Goal: Task Accomplishment & Management: Use online tool/utility

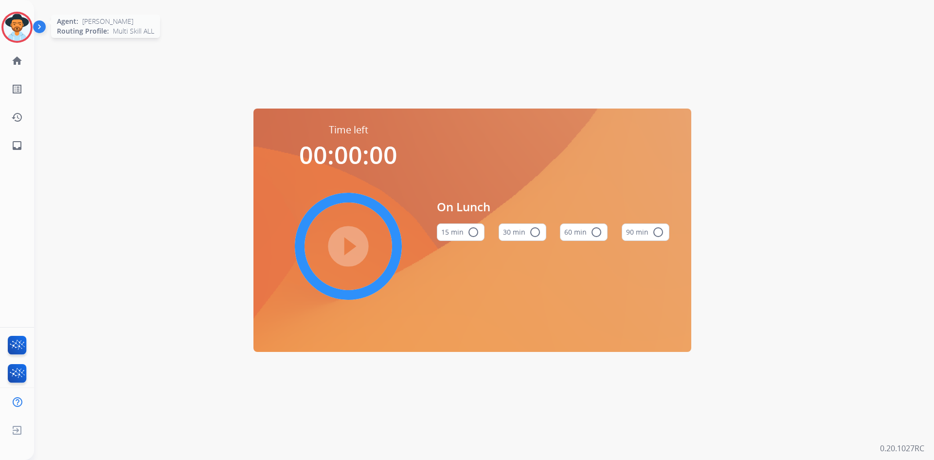
click at [18, 32] on img at bounding box center [16, 27] width 27 height 27
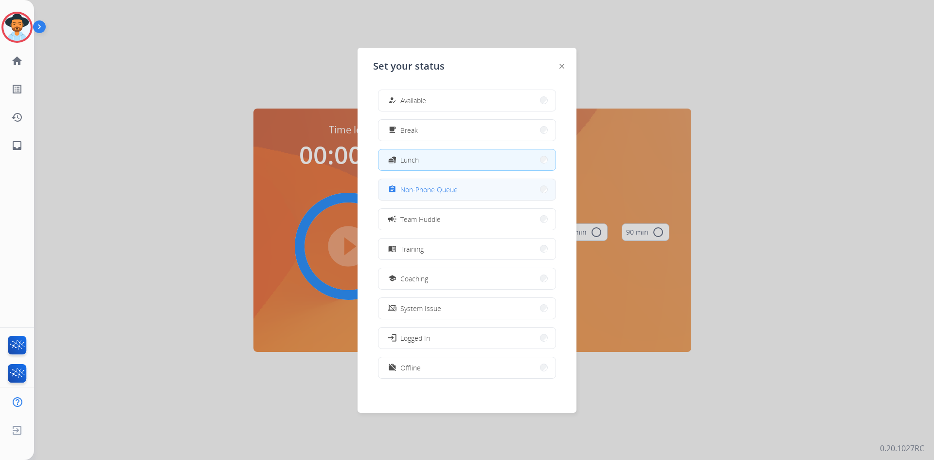
click at [454, 196] on button "assignment Non-Phone Queue" at bounding box center [466, 189] width 177 height 21
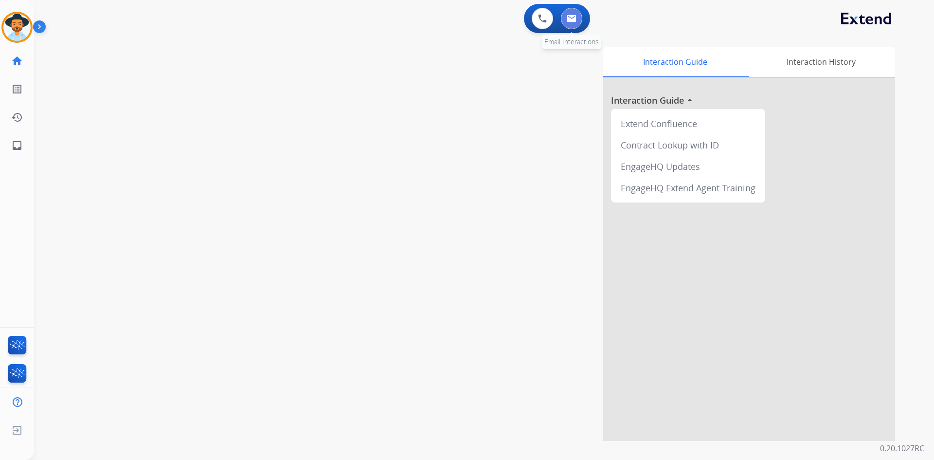
click at [573, 12] on button at bounding box center [571, 18] width 21 height 21
select select "**********"
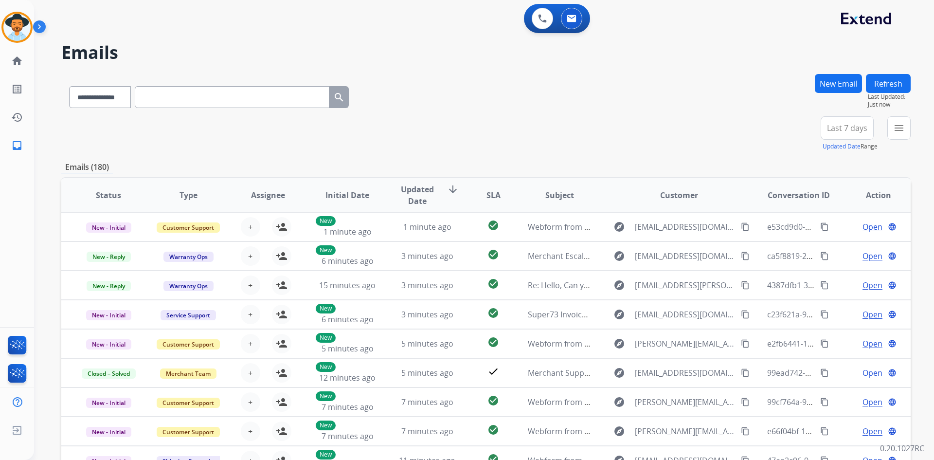
click at [861, 130] on span "Last 7 days" at bounding box center [847, 128] width 40 height 4
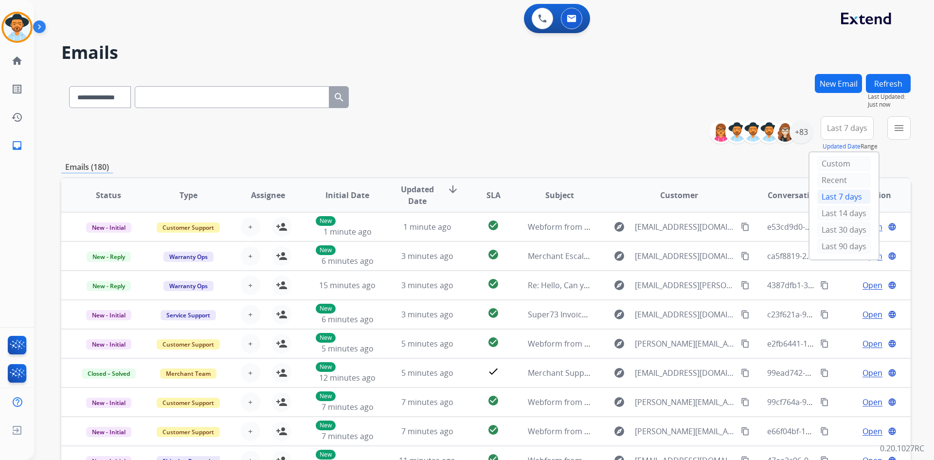
click at [841, 246] on div "Last 90 days" at bounding box center [844, 246] width 54 height 15
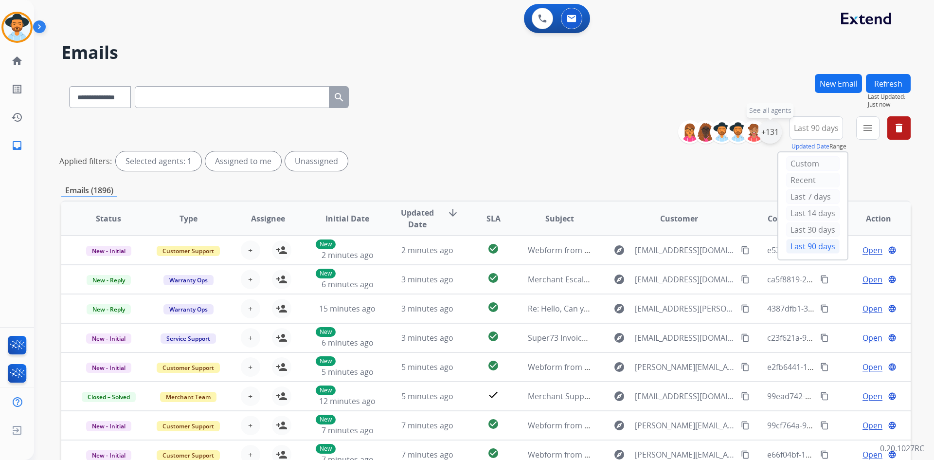
click at [770, 132] on div "+131" at bounding box center [769, 131] width 23 height 23
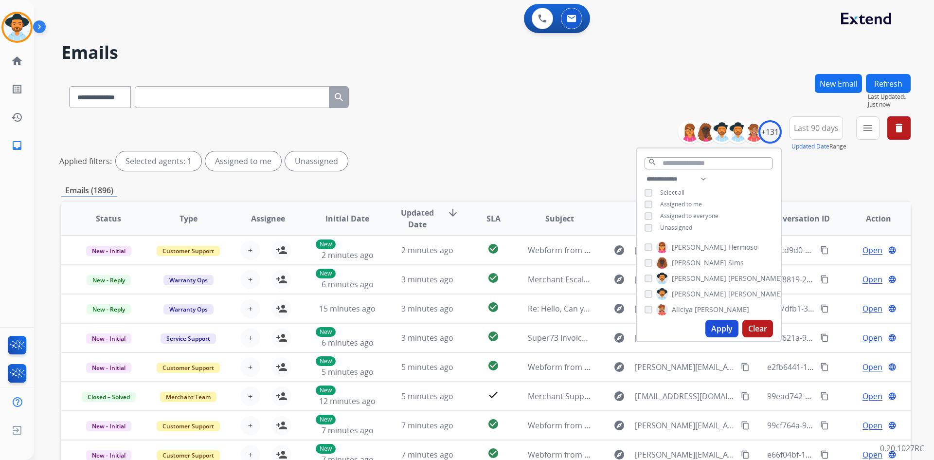
click at [693, 203] on span "Assigned to me" at bounding box center [681, 204] width 42 height 8
click at [874, 129] on button "menu Filters" at bounding box center [867, 127] width 23 height 23
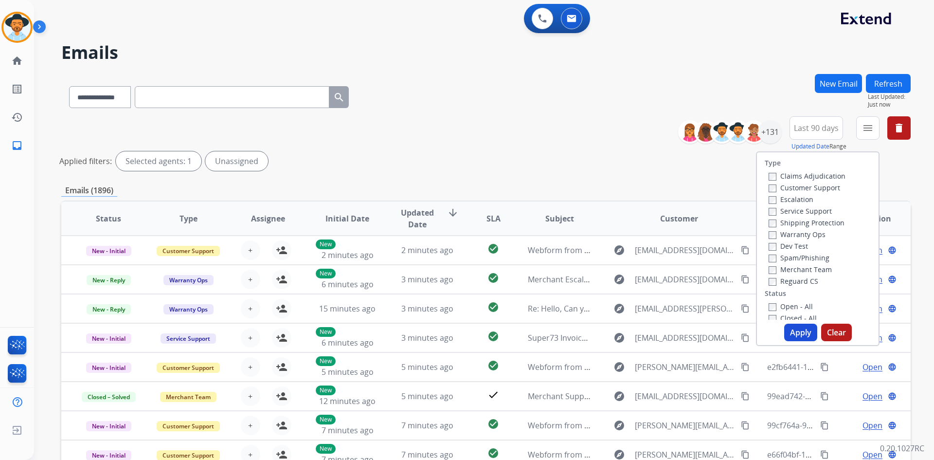
click at [810, 188] on label "Customer Support" at bounding box center [805, 187] width 72 height 9
click at [807, 223] on label "Shipping Protection" at bounding box center [807, 222] width 76 height 9
click at [800, 280] on label "Reguard CS" at bounding box center [794, 280] width 50 height 9
click at [800, 253] on label "Open - All" at bounding box center [791, 257] width 44 height 9
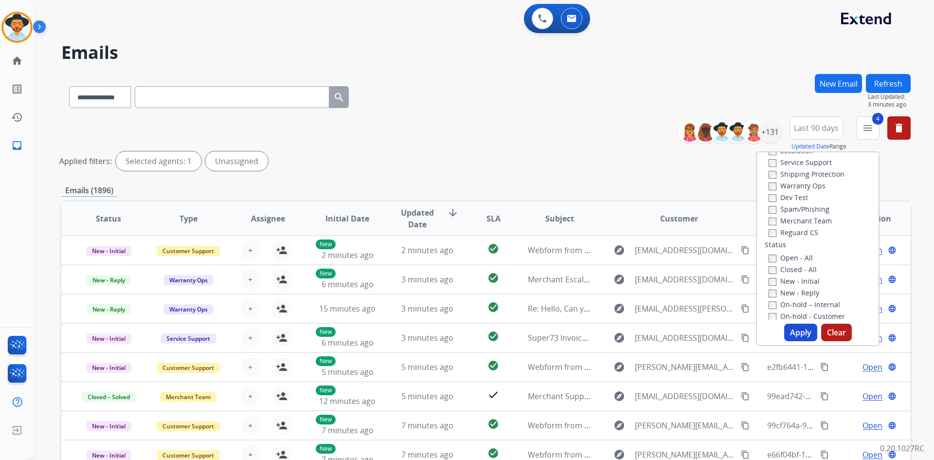
click at [798, 337] on button "Apply" at bounding box center [800, 332] width 33 height 18
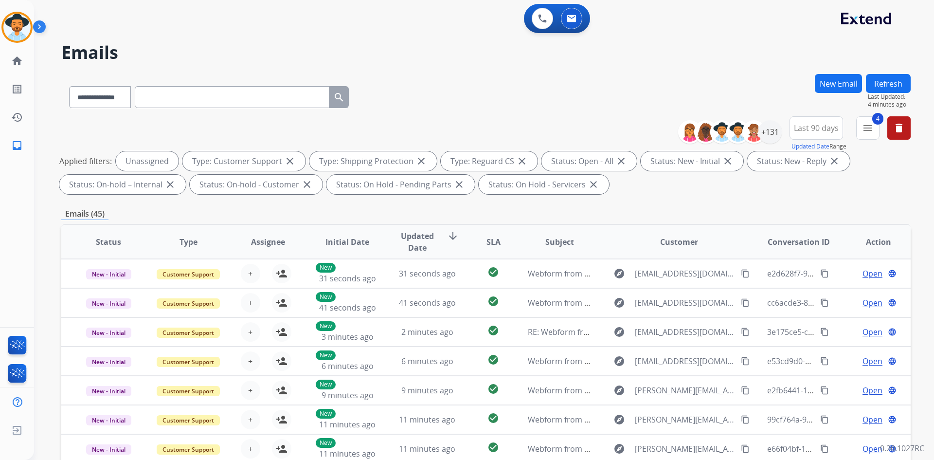
click at [450, 94] on div "**********" at bounding box center [485, 95] width 849 height 42
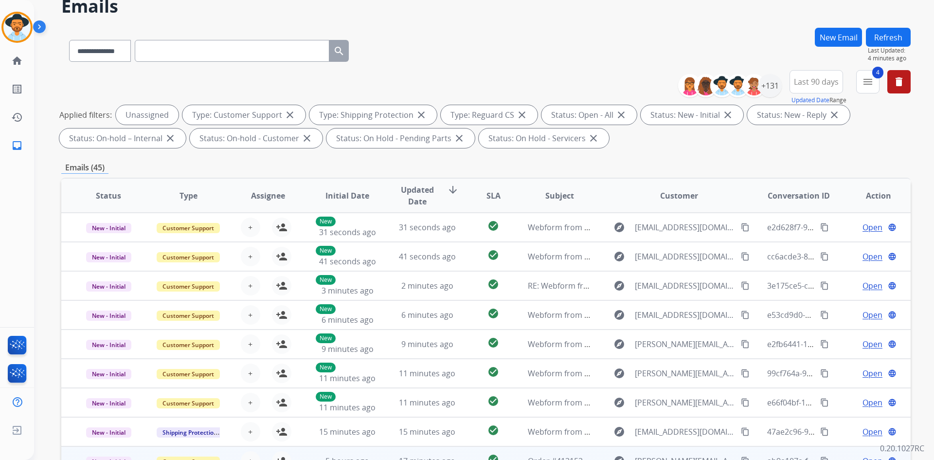
scroll to position [0, 0]
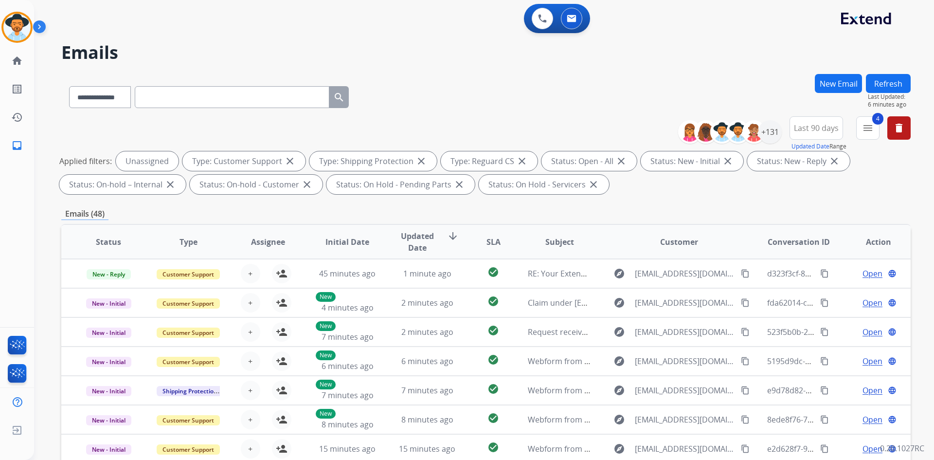
drag, startPoint x: 893, startPoint y: 83, endPoint x: 880, endPoint y: 86, distance: 12.9
click at [893, 83] on button "Refresh" at bounding box center [888, 83] width 45 height 19
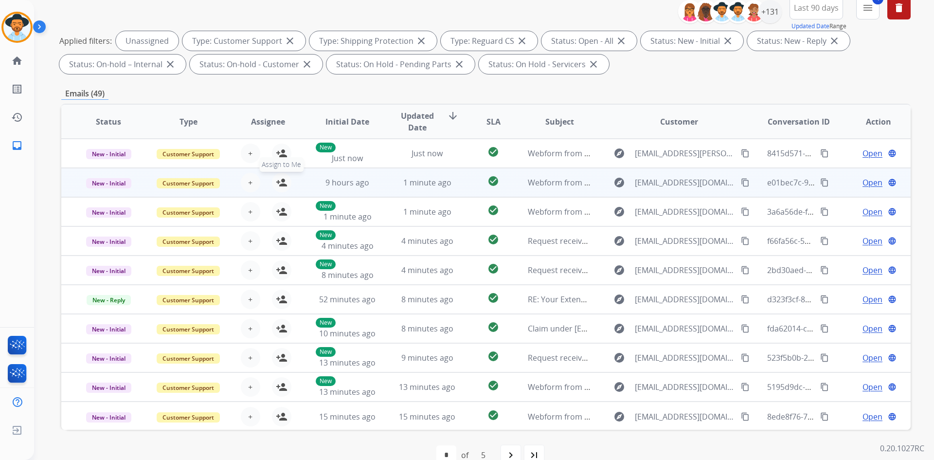
scroll to position [43, 0]
